Goal: Task Accomplishment & Management: Manage account settings

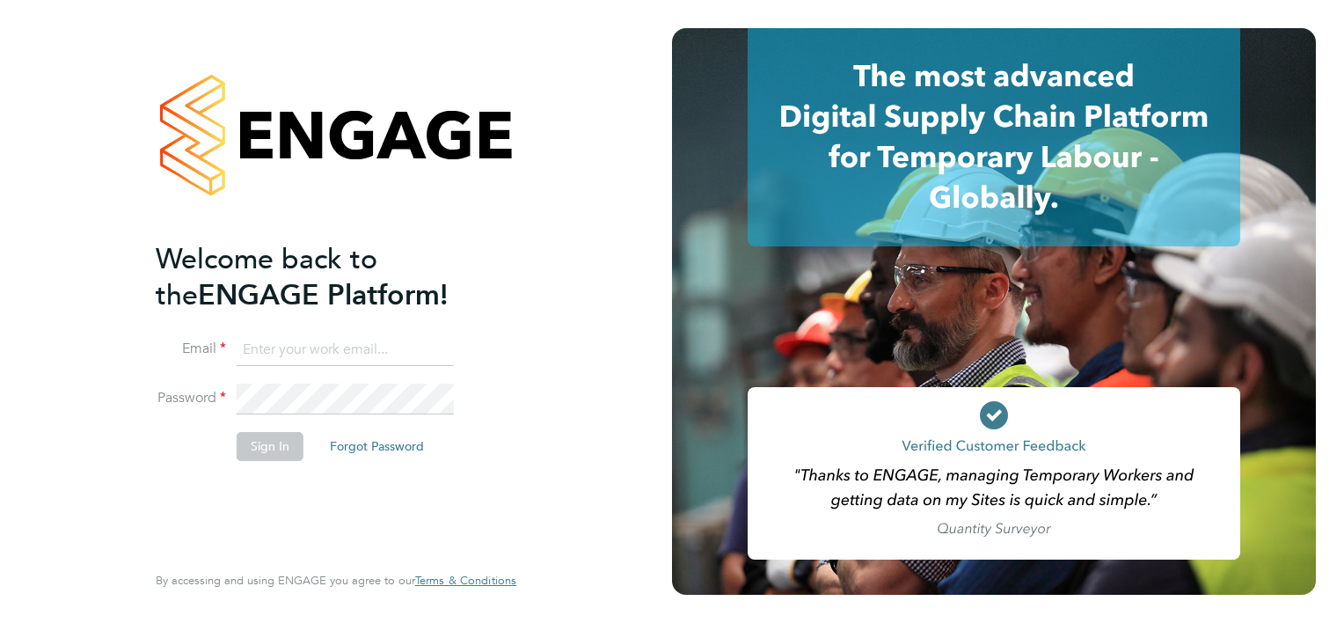
type input "tony.kavanagh@vistry.co.uk"
click at [250, 467] on li "Sign In Forgot Password" at bounding box center [327, 455] width 343 height 46
click at [250, 452] on button "Sign In" at bounding box center [270, 446] width 67 height 28
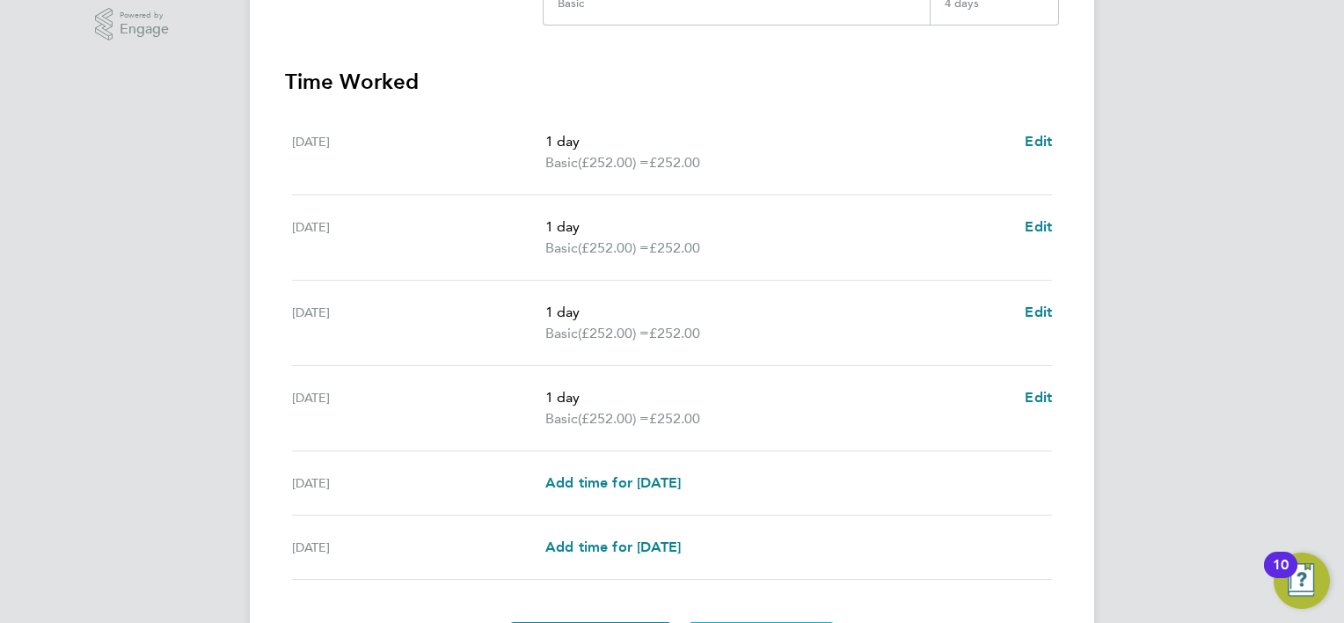
scroll to position [528, 0]
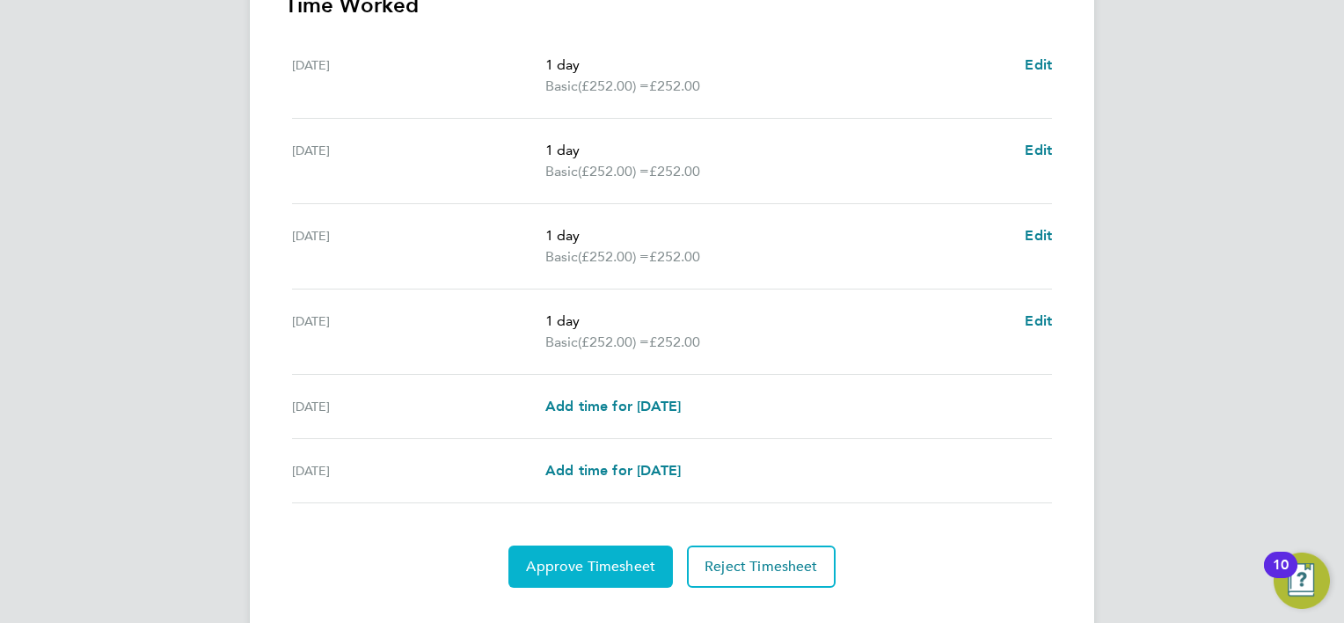
click at [602, 572] on span "Approve Timesheet" at bounding box center [590, 566] width 129 height 18
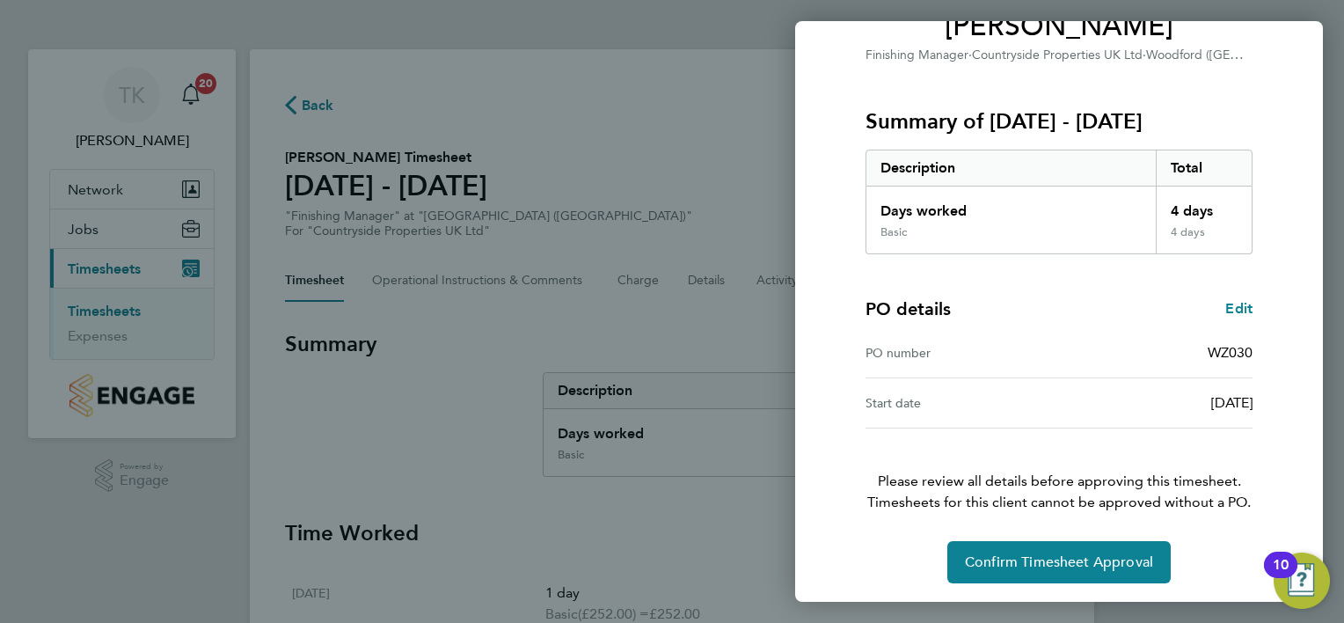
scroll to position [169, 0]
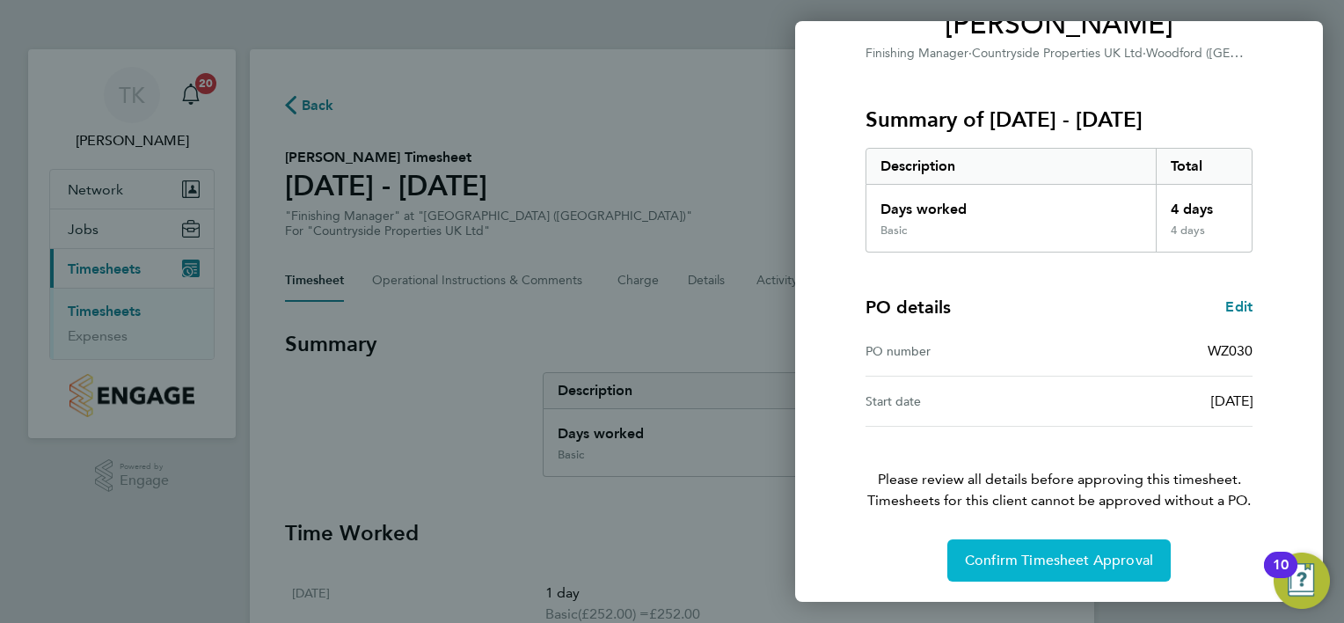
click at [1045, 569] on button "Confirm Timesheet Approval" at bounding box center [1058, 560] width 223 height 42
